Goal: Communication & Community: Answer question/provide support

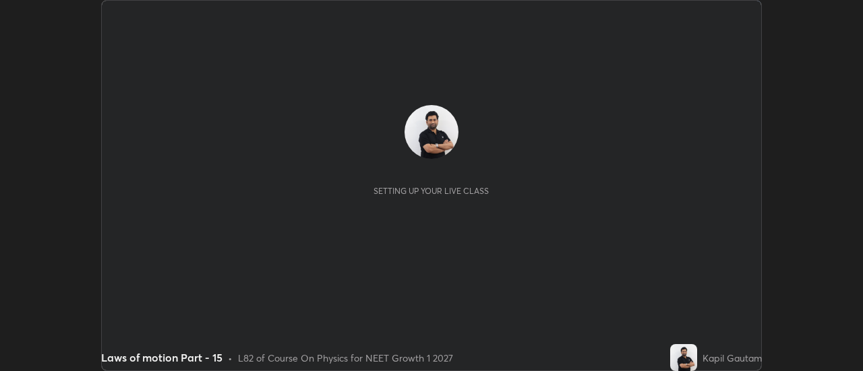
scroll to position [371, 862]
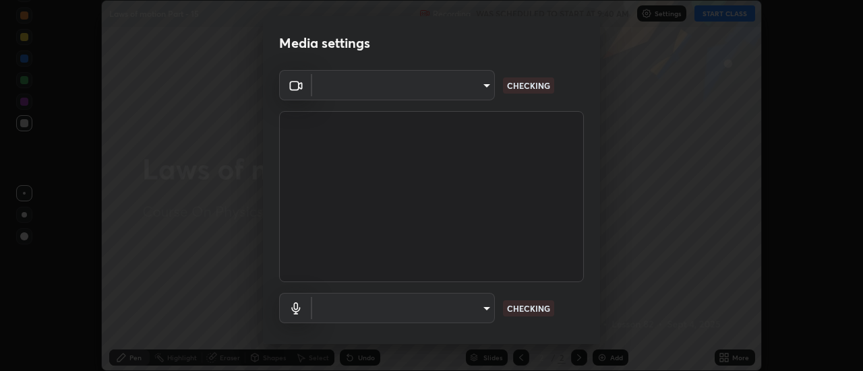
type input "f4ea8680b79eb92e15555447595460d1008e84c9b25948f1cd1a12945e44a0fe"
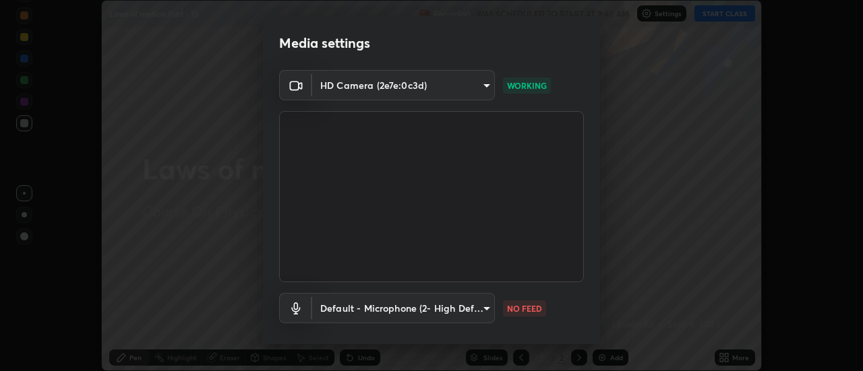
click at [477, 314] on body "Erase all Laws of motion Part - 15 Recording WAS SCHEDULED TO START AT 9:40 AM …" at bounding box center [431, 185] width 863 height 371
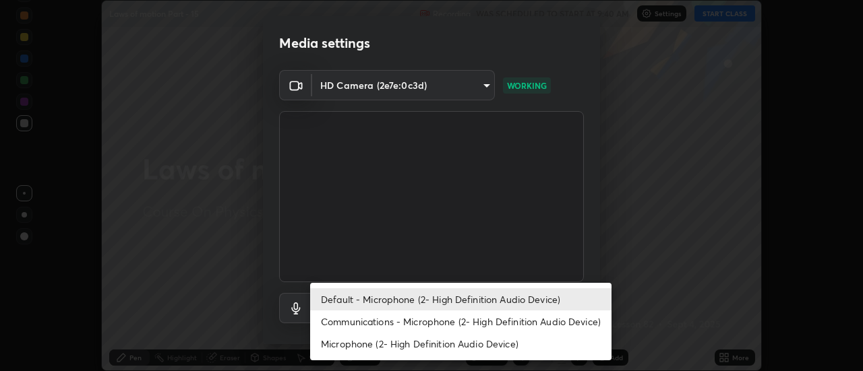
click at [442, 319] on li "Communications - Microphone (2- High Definition Audio Device)" at bounding box center [460, 322] width 301 height 22
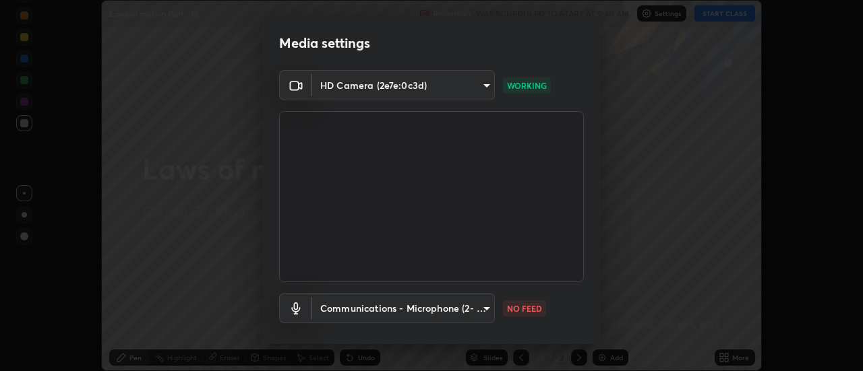
click at [446, 305] on body "Erase all Laws of motion Part - 15 Recording WAS SCHEDULED TO START AT 9:40 AM …" at bounding box center [431, 185] width 863 height 371
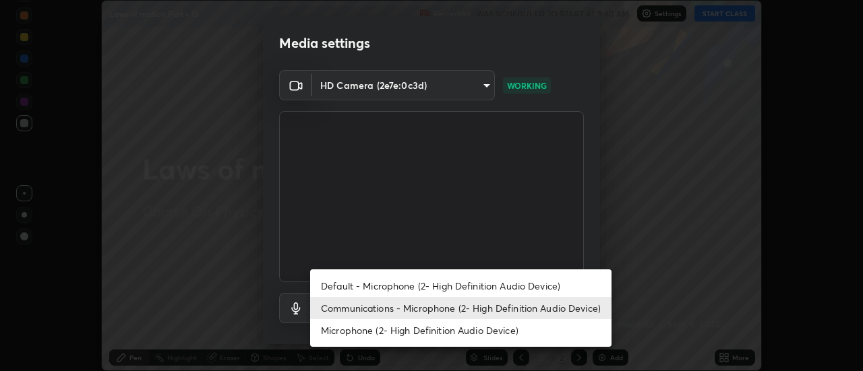
click at [430, 282] on li "Default - Microphone (2- High Definition Audio Device)" at bounding box center [460, 286] width 301 height 22
type input "default"
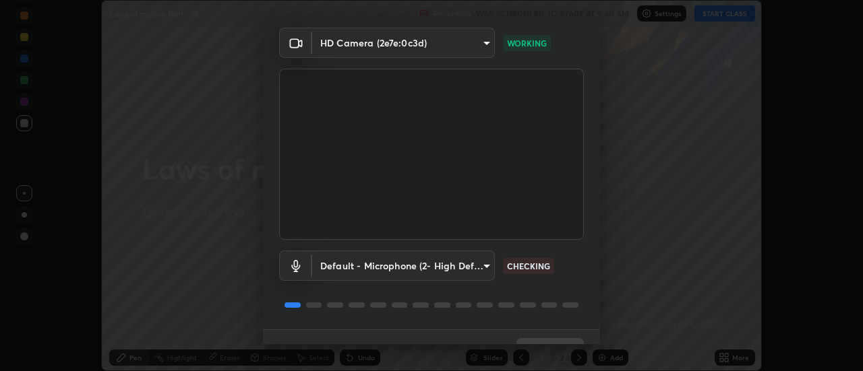
scroll to position [71, 0]
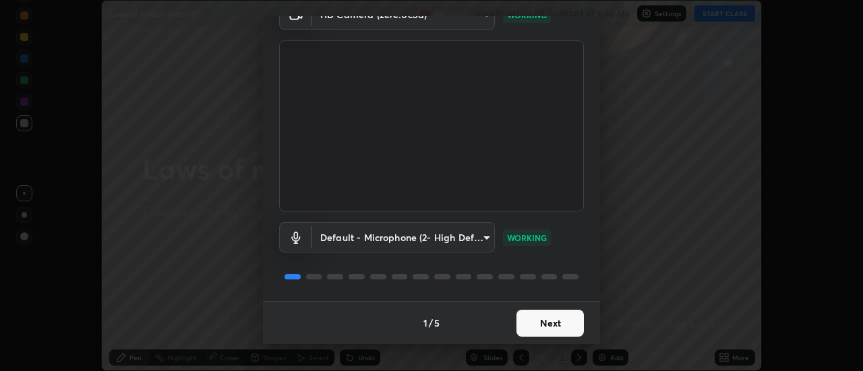
click at [545, 330] on button "Next" at bounding box center [549, 323] width 67 height 27
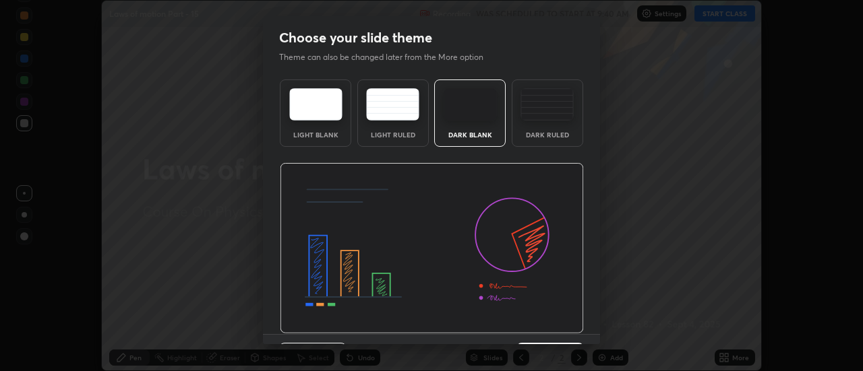
scroll to position [33, 0]
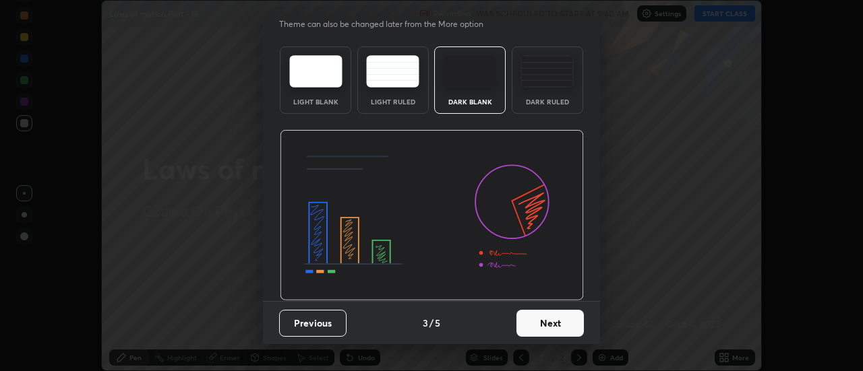
click at [564, 332] on button "Next" at bounding box center [549, 323] width 67 height 27
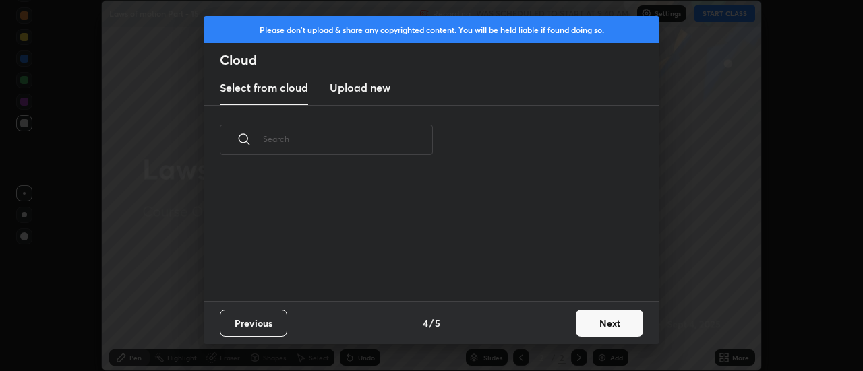
click at [587, 331] on button "Next" at bounding box center [609, 323] width 67 height 27
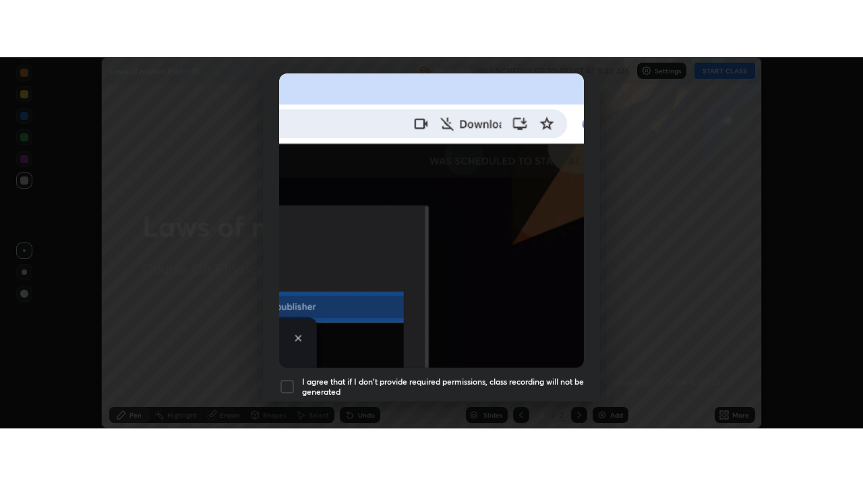
scroll to position [346, 0]
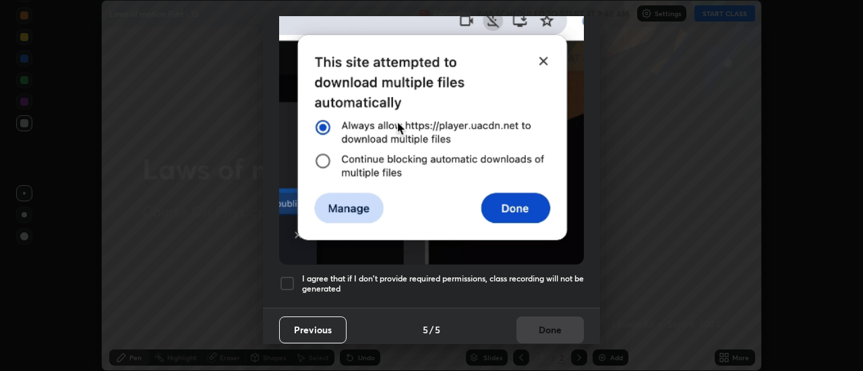
click at [288, 279] on div at bounding box center [287, 284] width 16 height 16
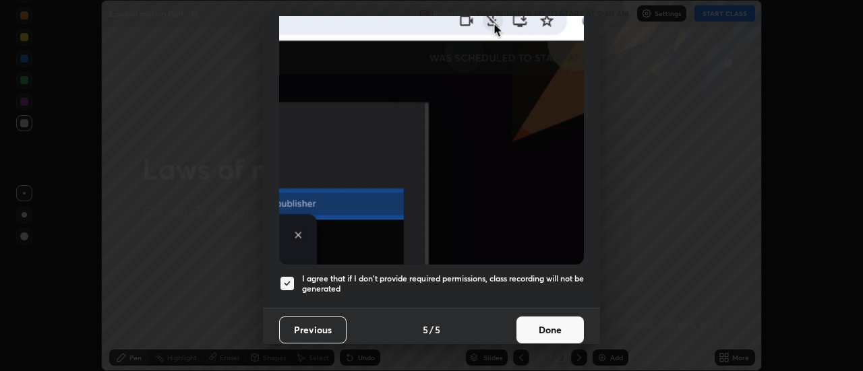
click at [524, 329] on button "Done" at bounding box center [549, 330] width 67 height 27
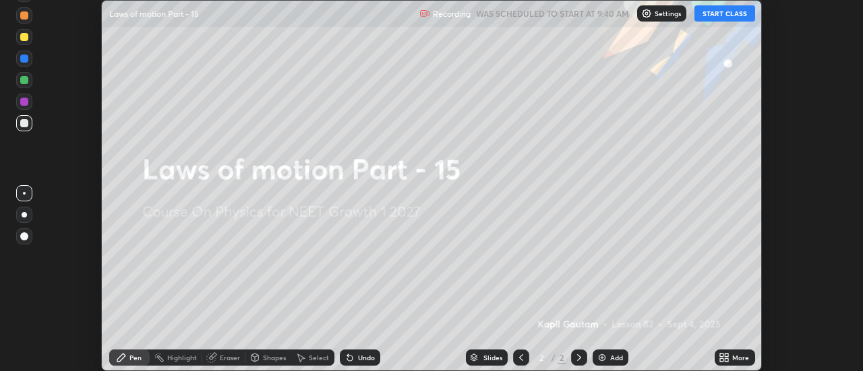
click at [728, 359] on icon at bounding box center [726, 360] width 3 height 3
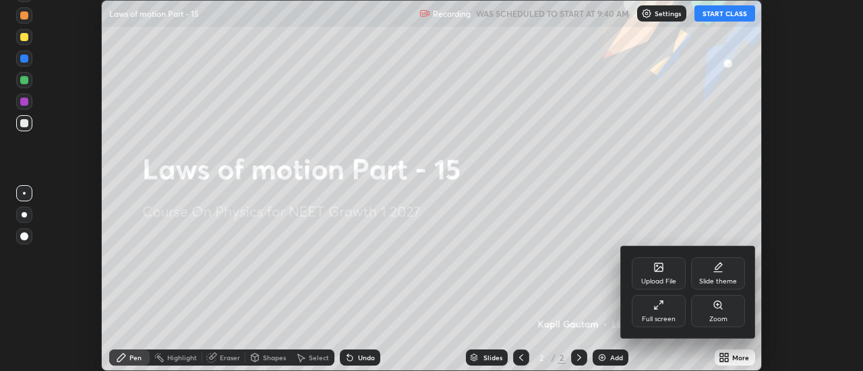
click at [665, 316] on div "Full screen" at bounding box center [659, 319] width 34 height 7
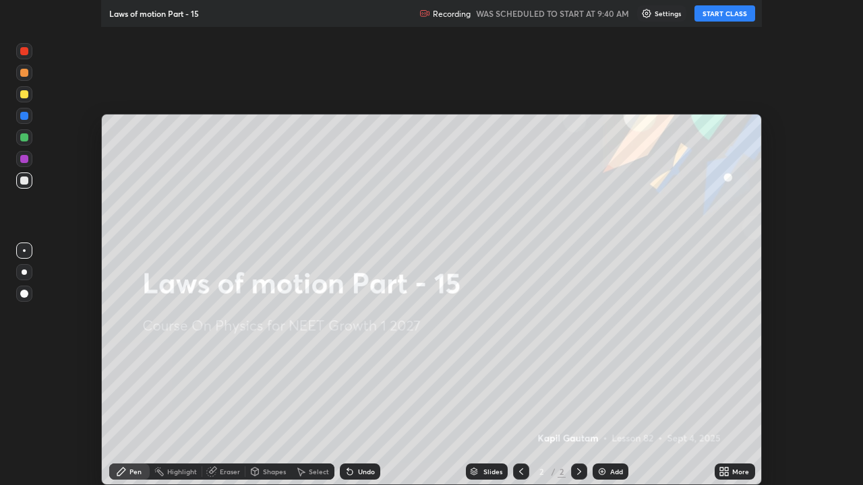
scroll to position [485, 863]
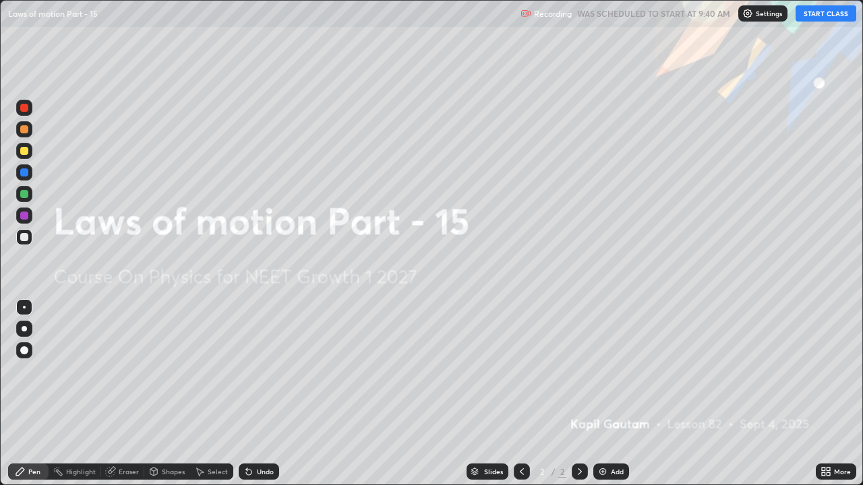
click at [606, 371] on img at bounding box center [602, 471] width 11 height 11
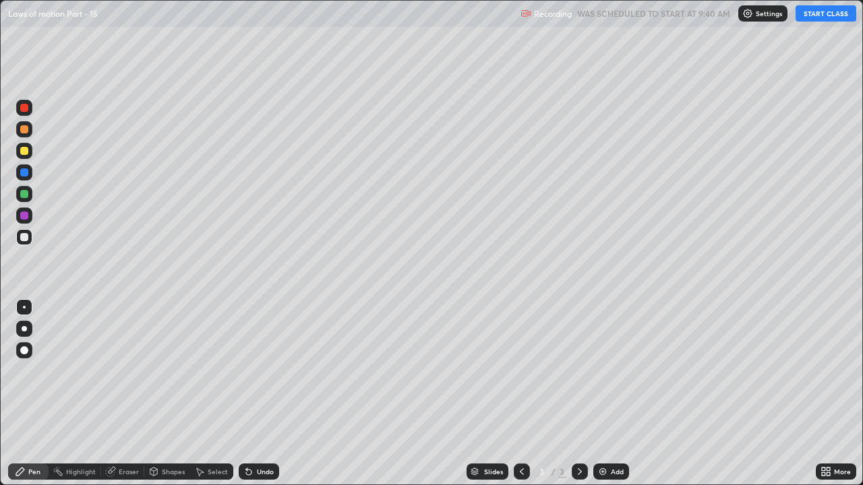
click at [825, 15] on button "START CLASS" at bounding box center [825, 13] width 61 height 16
click at [24, 329] on div at bounding box center [24, 328] width 5 height 5
click at [263, 371] on div "Undo" at bounding box center [265, 472] width 17 height 7
click at [24, 152] on div at bounding box center [24, 151] width 8 height 8
click at [24, 235] on div at bounding box center [24, 237] width 8 height 8
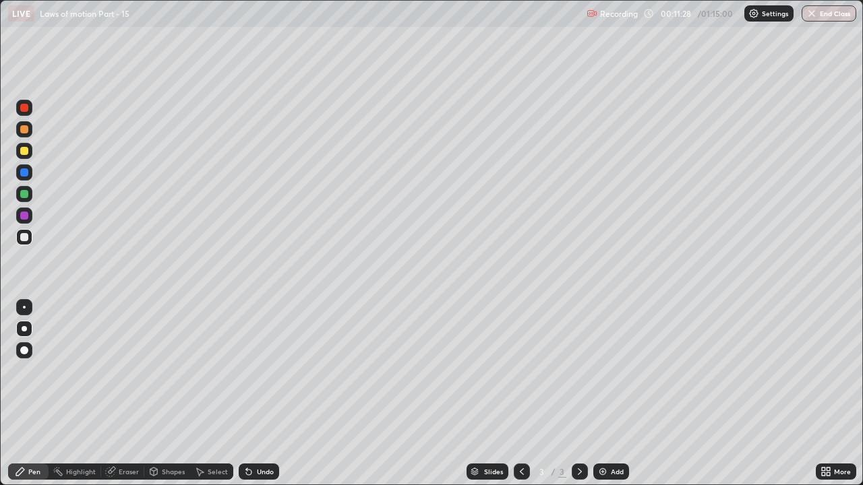
click at [236, 371] on div "Undo" at bounding box center [256, 471] width 46 height 27
click at [617, 371] on div "Add" at bounding box center [617, 472] width 13 height 7
click at [520, 371] on icon at bounding box center [521, 471] width 11 height 11
click at [580, 371] on icon at bounding box center [579, 471] width 11 height 11
click at [28, 152] on div at bounding box center [24, 151] width 8 height 8
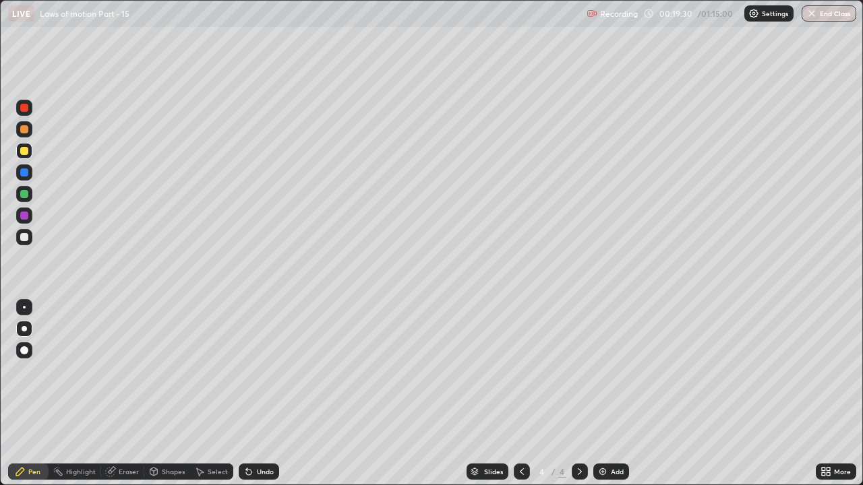
click at [26, 237] on div at bounding box center [24, 237] width 8 height 8
click at [611, 371] on div "Add" at bounding box center [617, 472] width 13 height 7
click at [615, 371] on div "Add" at bounding box center [617, 472] width 13 height 7
click at [25, 240] on div at bounding box center [24, 237] width 8 height 8
click at [25, 151] on div at bounding box center [24, 151] width 8 height 8
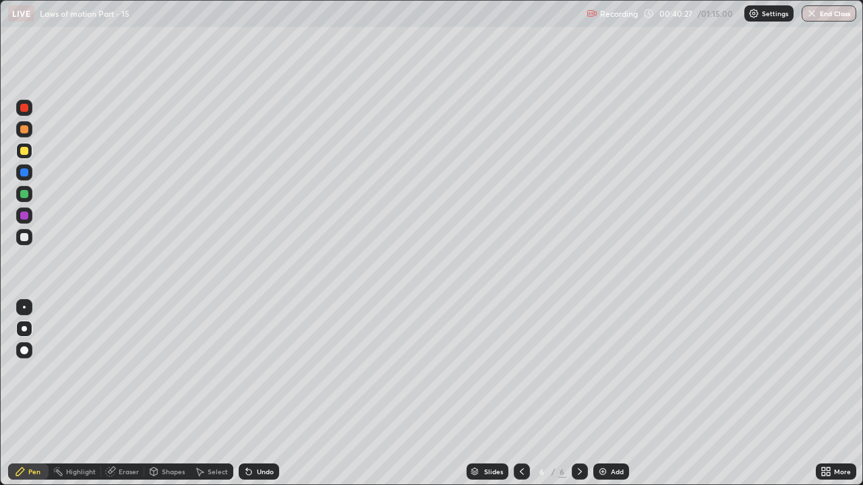
click at [616, 371] on div "Add" at bounding box center [611, 472] width 36 height 16
click at [520, 371] on icon at bounding box center [521, 471] width 11 height 11
click at [594, 371] on div "Add" at bounding box center [611, 472] width 36 height 16
click at [528, 371] on div at bounding box center [522, 472] width 16 height 16
click at [579, 371] on icon at bounding box center [579, 471] width 11 height 11
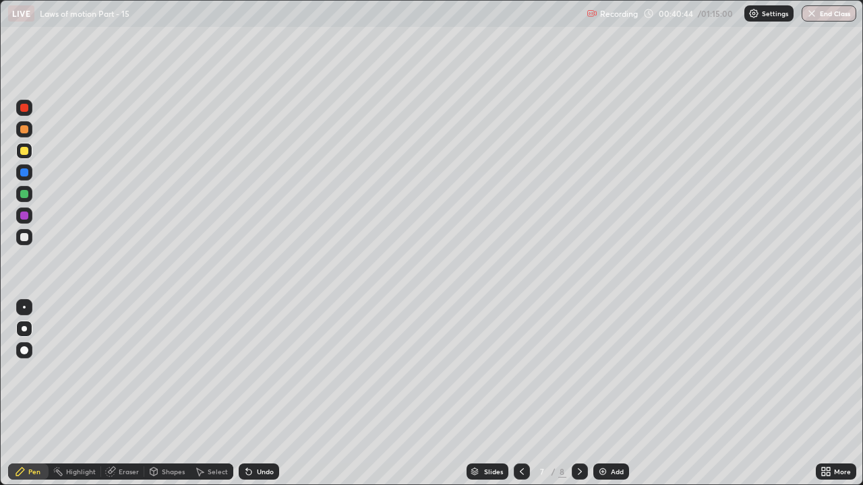
click at [28, 236] on div at bounding box center [24, 237] width 8 height 8
click at [261, 371] on div "Undo" at bounding box center [265, 472] width 17 height 7
click at [578, 371] on icon at bounding box center [579, 471] width 11 height 11
click at [611, 371] on div "Add" at bounding box center [617, 472] width 13 height 7
click at [26, 154] on div at bounding box center [24, 151] width 8 height 8
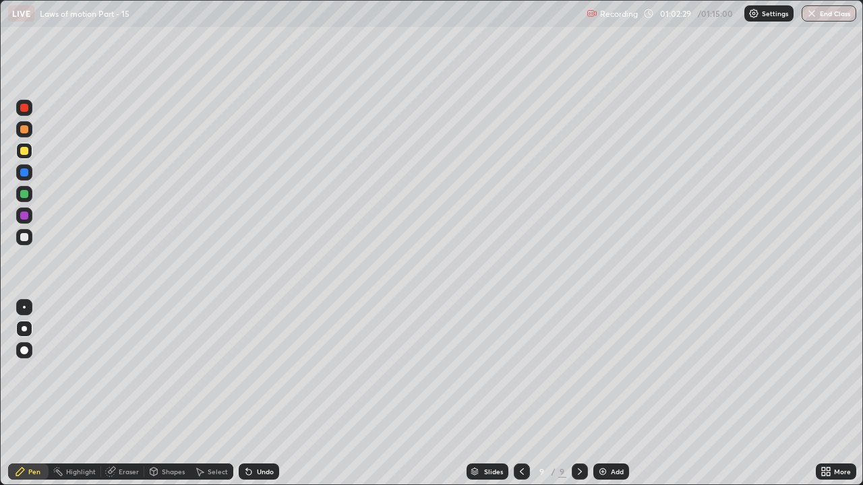
click at [24, 238] on div at bounding box center [24, 237] width 8 height 8
click at [607, 371] on img at bounding box center [602, 471] width 11 height 11
click at [25, 150] on div at bounding box center [24, 151] width 8 height 8
click at [25, 237] on div at bounding box center [24, 237] width 8 height 8
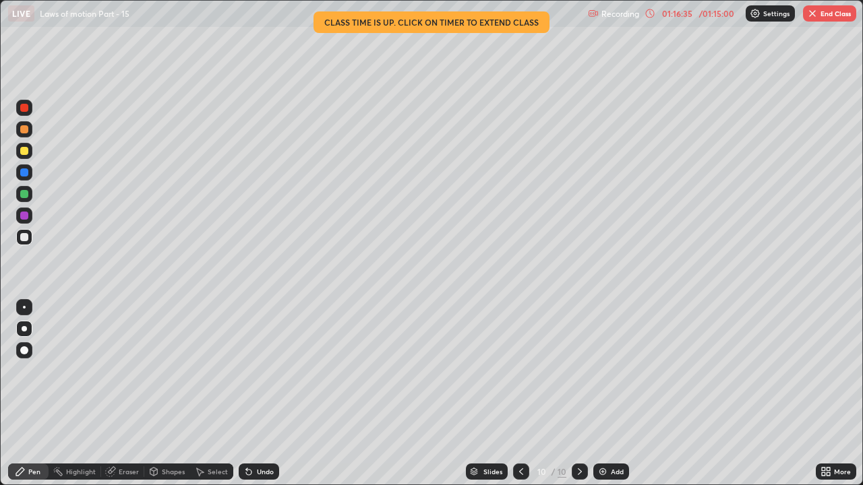
click at [823, 17] on button "End Class" at bounding box center [829, 13] width 53 height 16
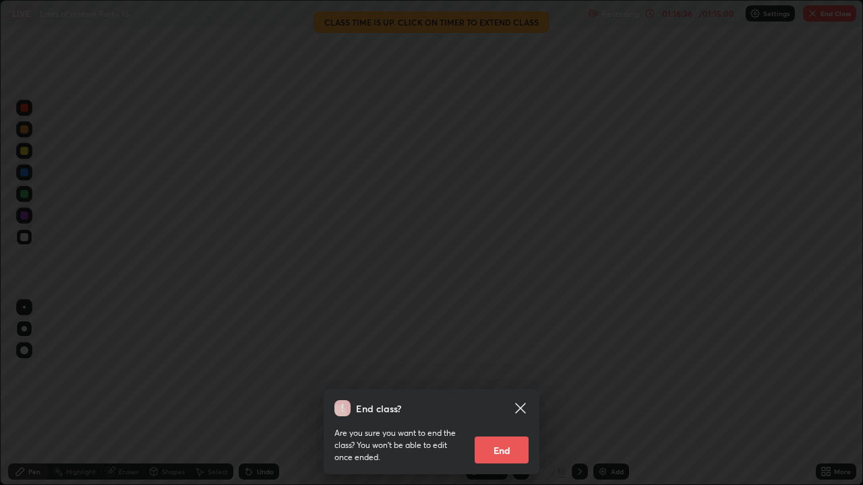
click at [512, 371] on button "End" at bounding box center [502, 450] width 54 height 27
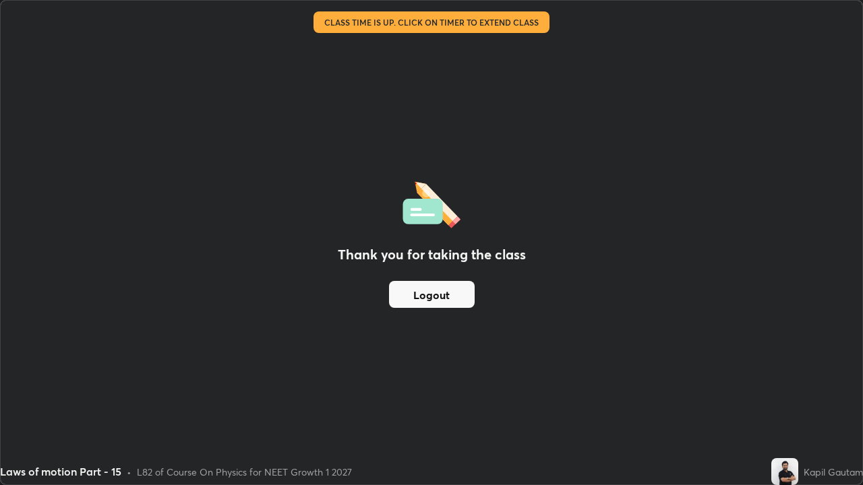
click at [458, 299] on button "Logout" at bounding box center [432, 294] width 86 height 27
